Goal: Information Seeking & Learning: Learn about a topic

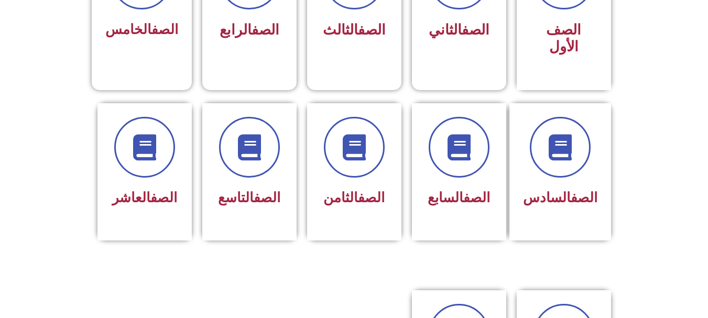
scroll to position [336, 0]
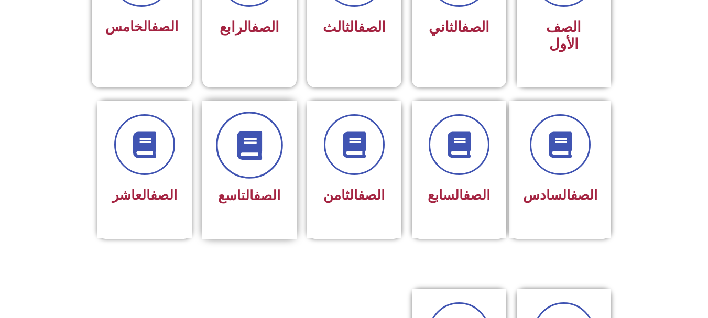
click at [246, 131] on icon at bounding box center [249, 145] width 29 height 29
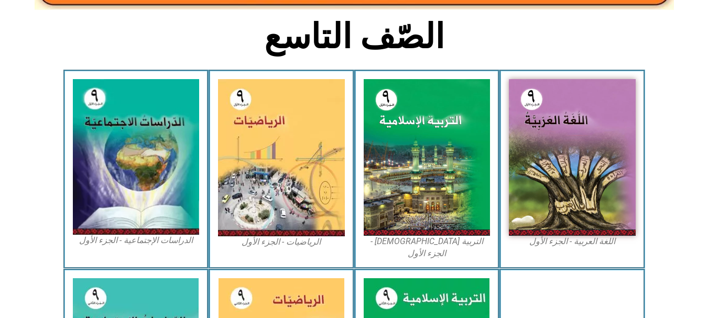
scroll to position [231, 0]
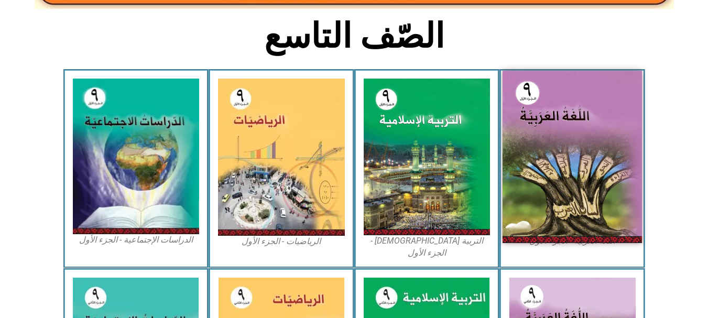
click at [534, 193] on img at bounding box center [572, 157] width 139 height 173
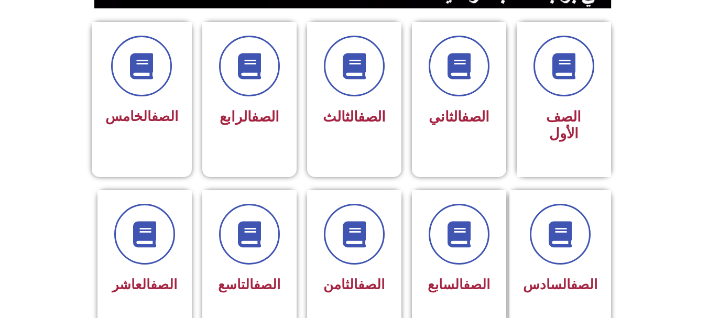
scroll to position [252, 0]
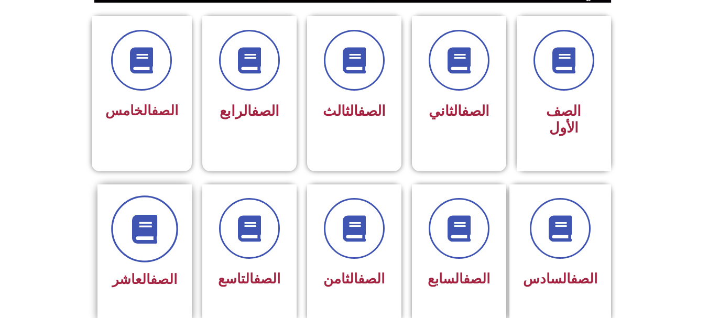
click at [142, 220] on icon at bounding box center [144, 228] width 29 height 29
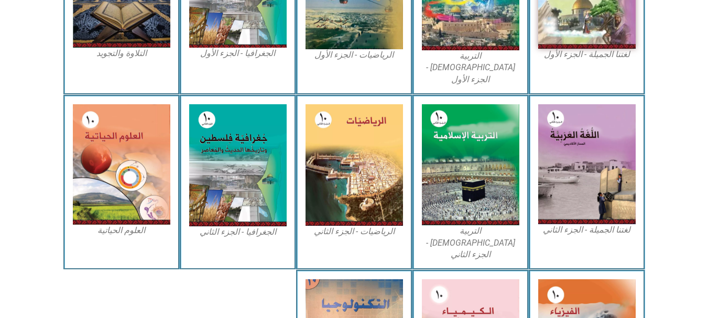
scroll to position [275, 0]
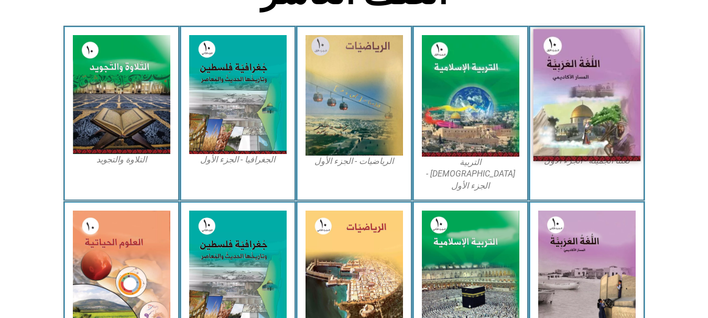
click at [594, 104] on img at bounding box center [586, 95] width 107 height 132
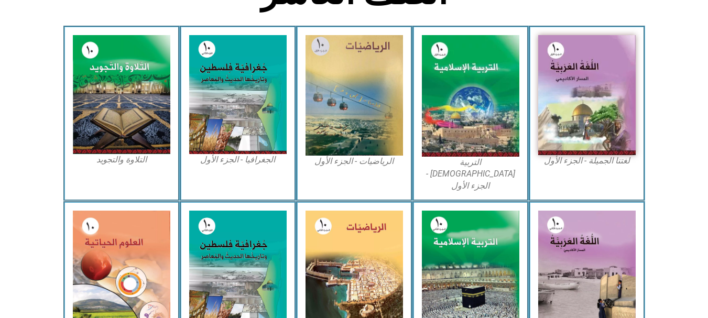
drag, startPoint x: 531, startPoint y: 105, endPoint x: 420, endPoint y: 10, distance: 146.2
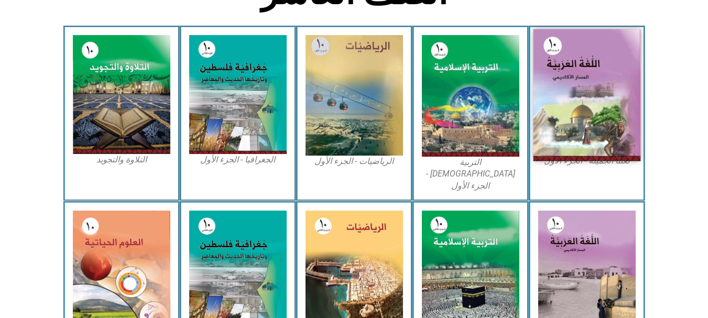
click at [558, 89] on img at bounding box center [586, 95] width 107 height 132
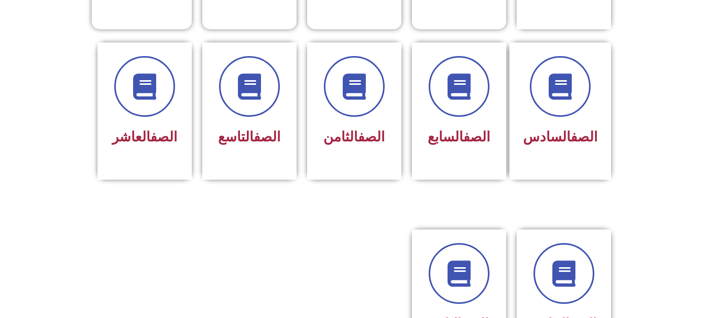
scroll to position [393, 0]
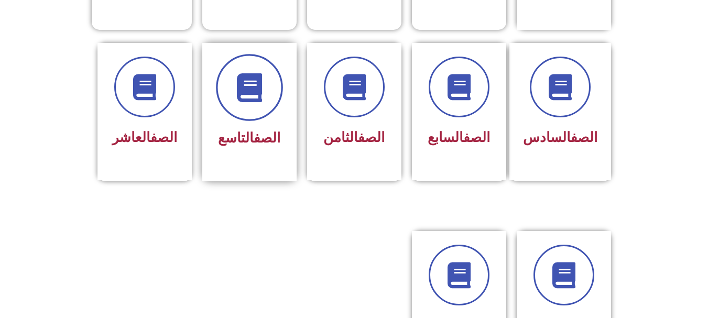
click at [247, 74] on icon at bounding box center [249, 87] width 29 height 29
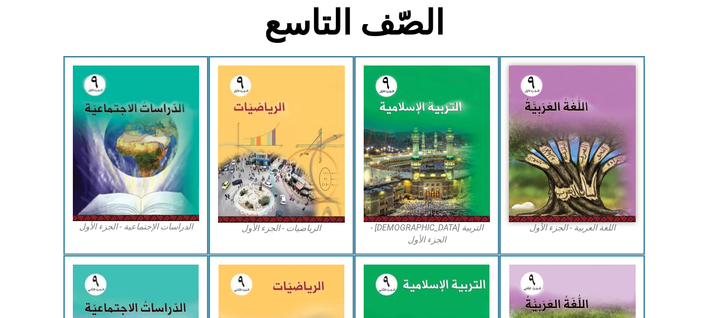
scroll to position [252, 0]
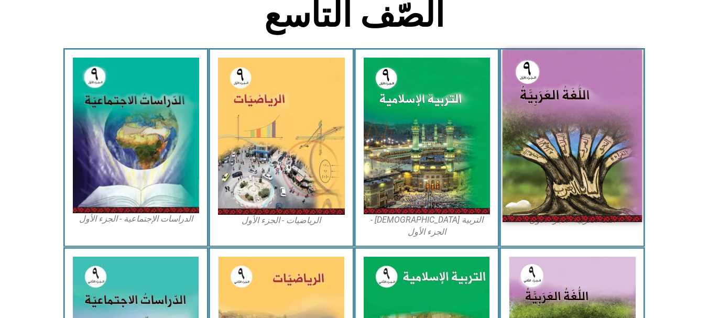
click at [558, 153] on img at bounding box center [572, 136] width 139 height 173
click at [564, 124] on img at bounding box center [572, 136] width 139 height 173
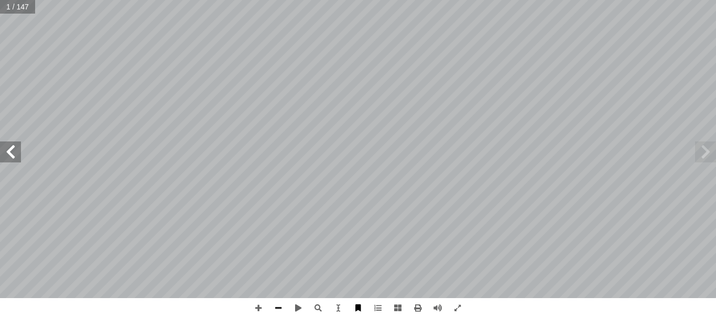
click at [356, 308] on span at bounding box center [358, 308] width 20 height 20
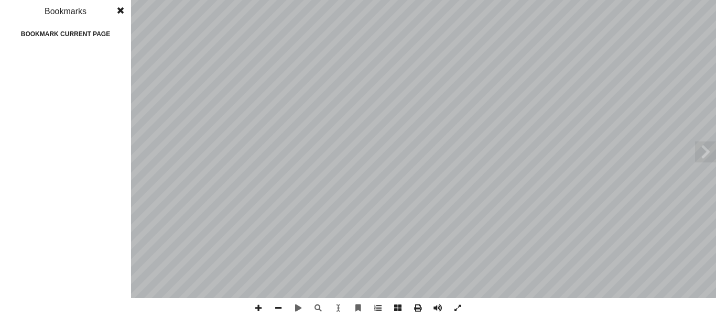
click at [86, 27] on div "Bookmark current page" at bounding box center [65, 34] width 105 height 17
click at [122, 9] on span at bounding box center [120, 10] width 19 height 21
